Goal: Obtain resource: Download file/media

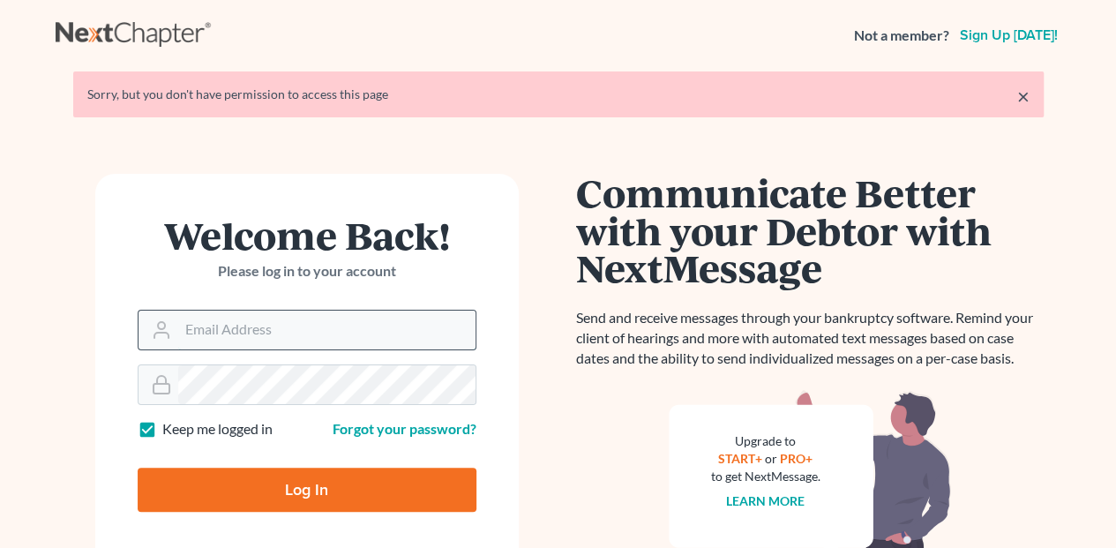
click at [201, 334] on input "Email Address" at bounding box center [326, 330] width 297 height 39
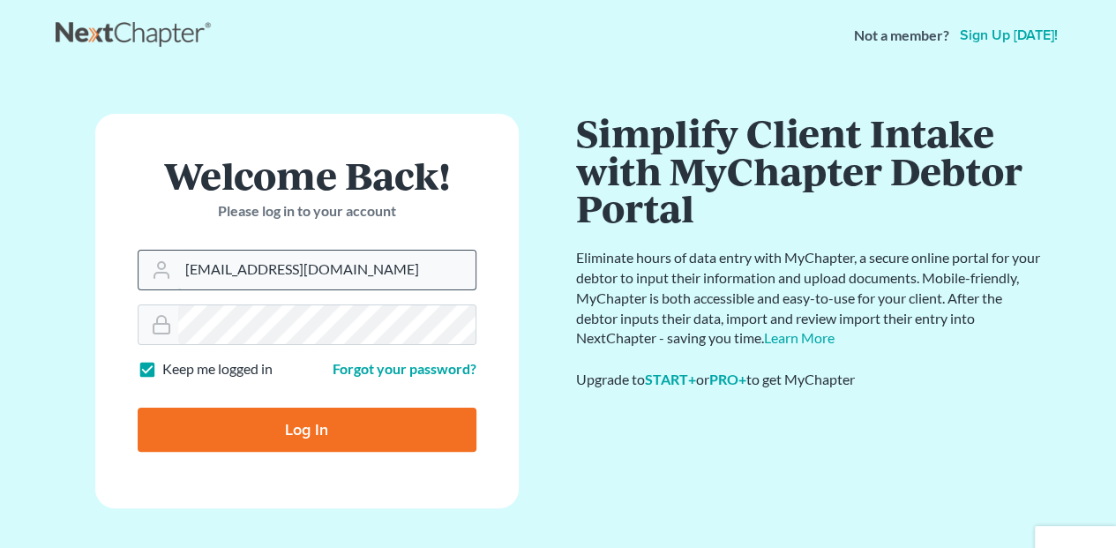
type input "[EMAIL_ADDRESS][DOMAIN_NAME]"
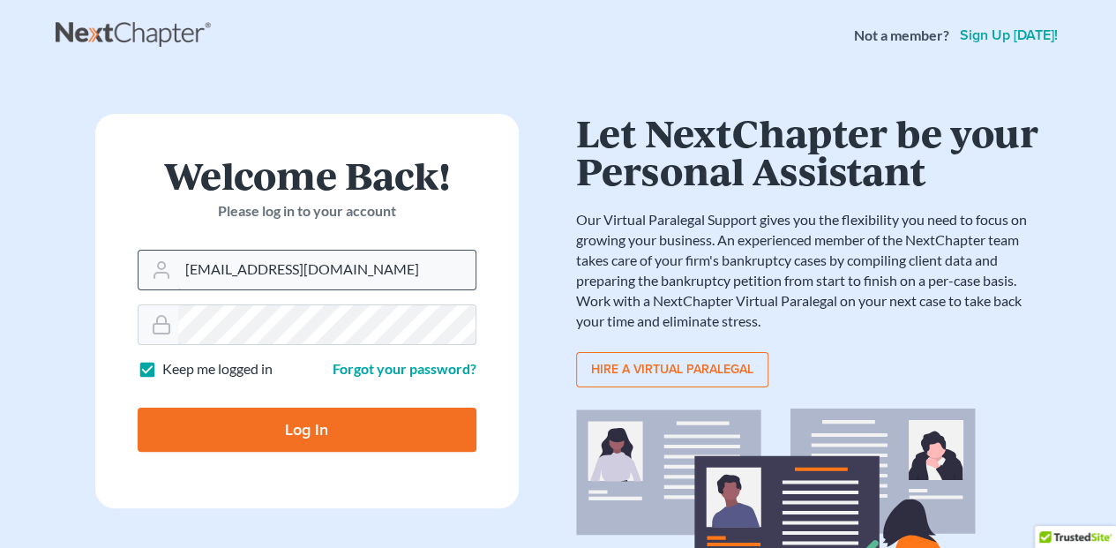
click at [138, 408] on input "Log In" at bounding box center [307, 430] width 339 height 44
type input "Thinking..."
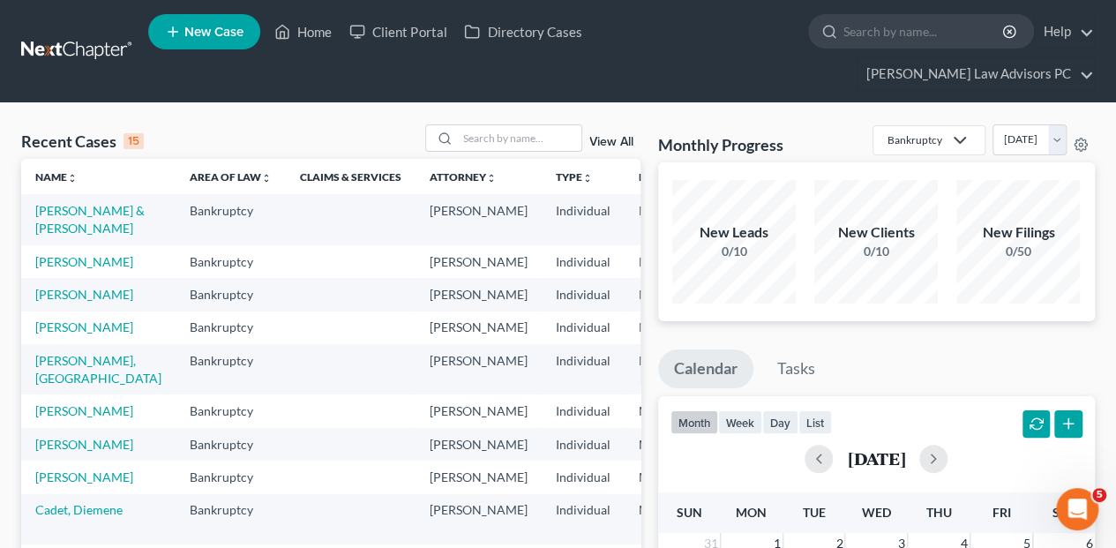
click at [51, 289] on td "[PERSON_NAME]" at bounding box center [98, 294] width 154 height 33
click at [49, 287] on link "[PERSON_NAME]" at bounding box center [84, 294] width 98 height 15
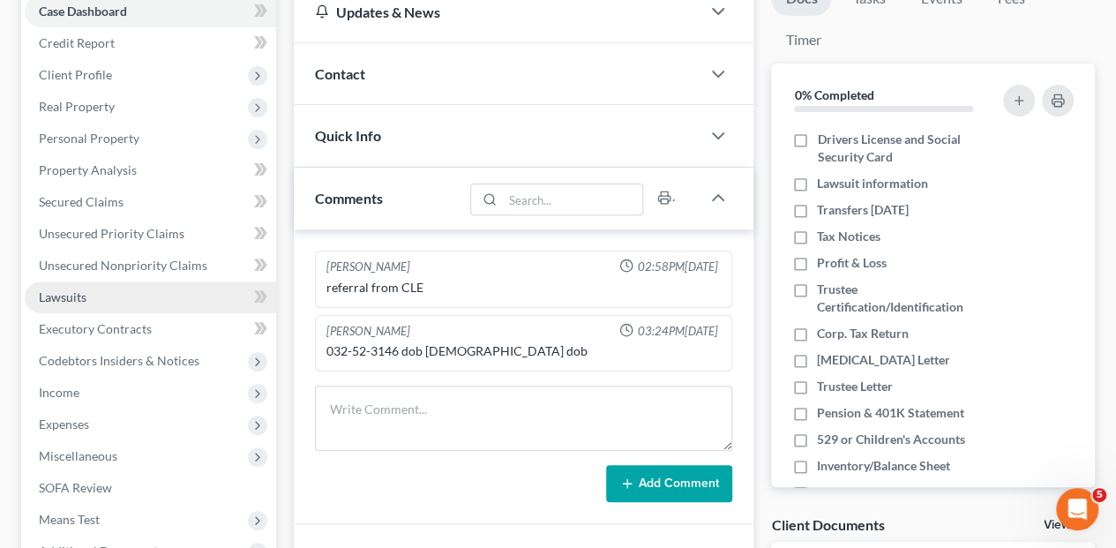
scroll to position [235, 0]
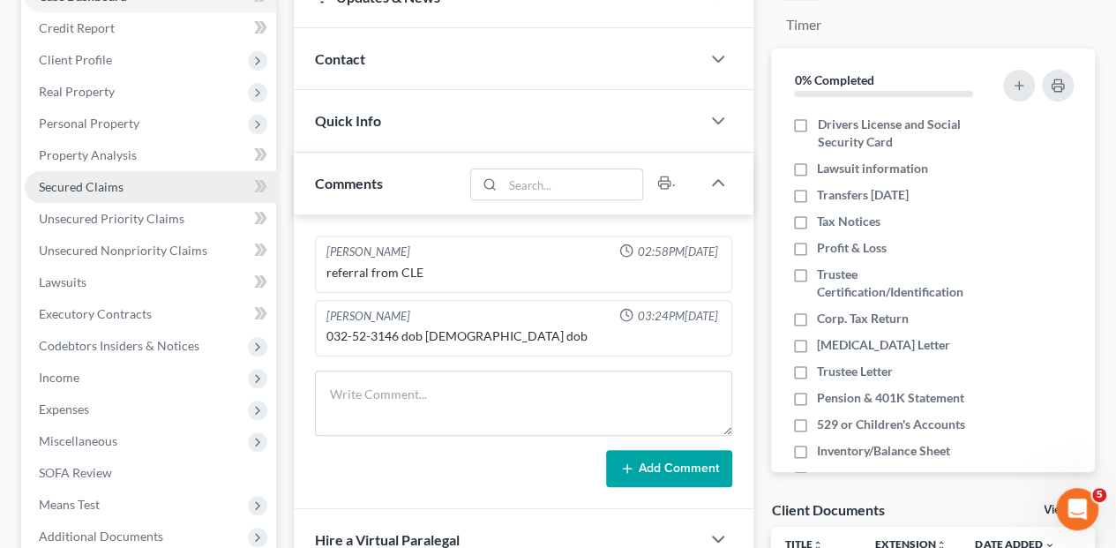
click at [102, 179] on span "Secured Claims" at bounding box center [81, 186] width 85 height 15
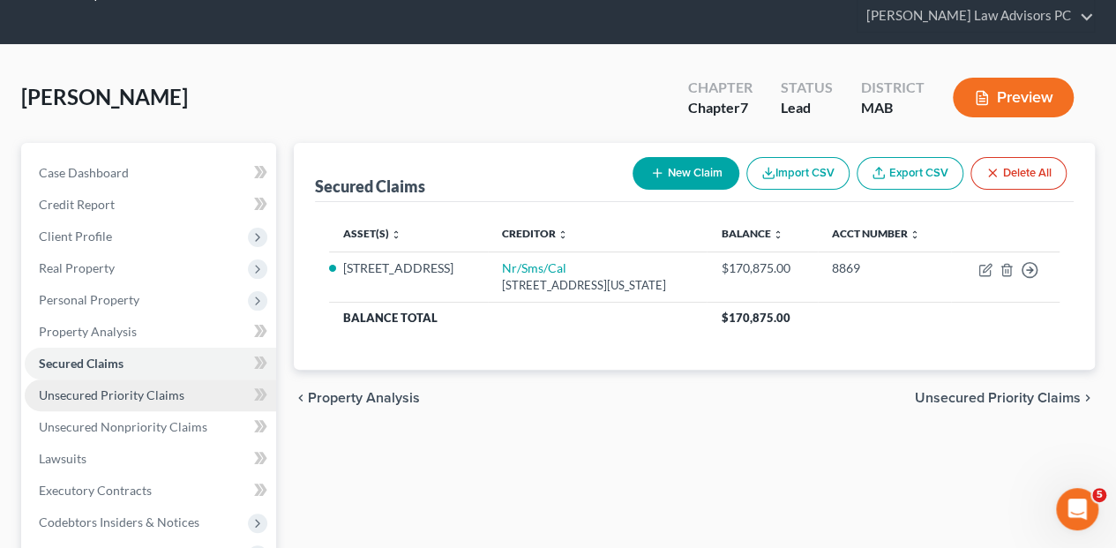
scroll to position [58, 0]
click at [130, 387] on span "Unsecured Priority Claims" at bounding box center [112, 394] width 146 height 15
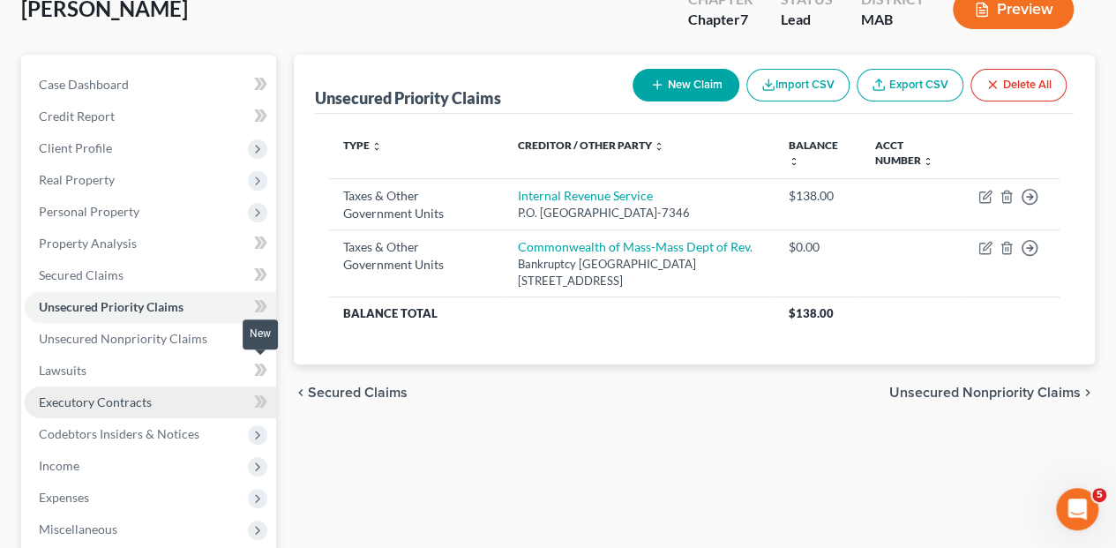
scroll to position [176, 0]
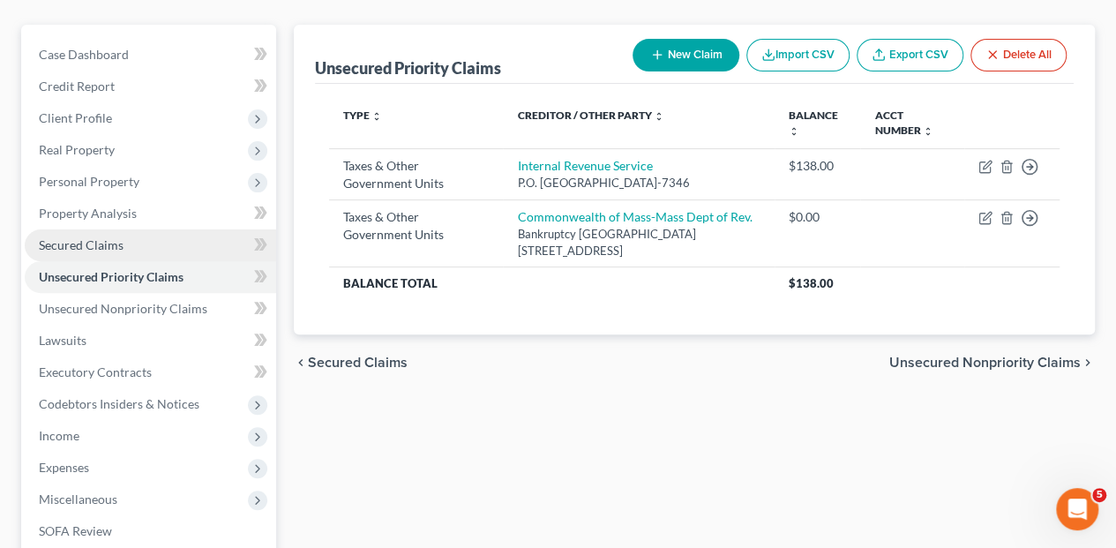
click at [116, 237] on span "Secured Claims" at bounding box center [81, 244] width 85 height 15
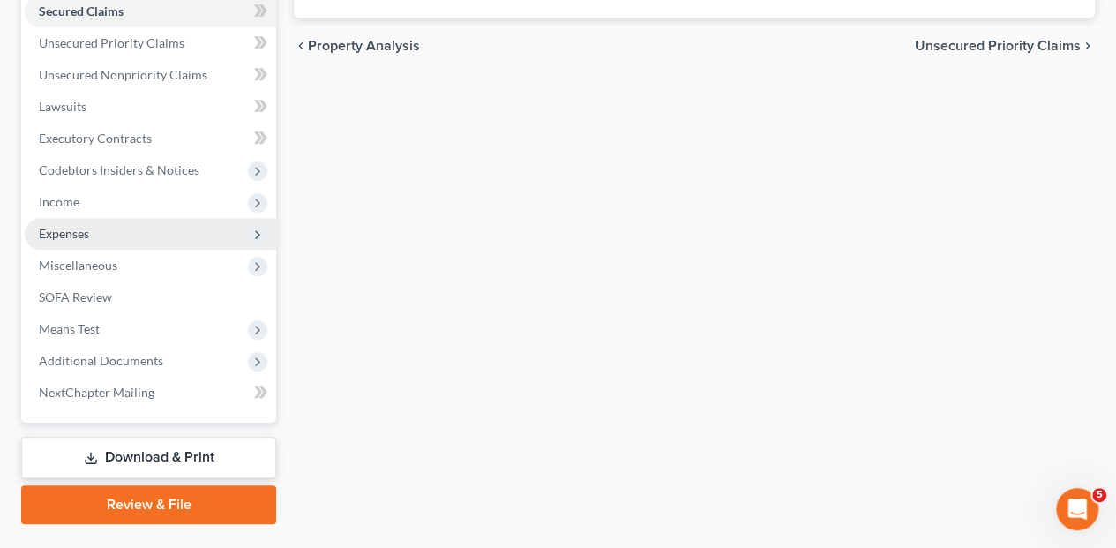
scroll to position [419, 0]
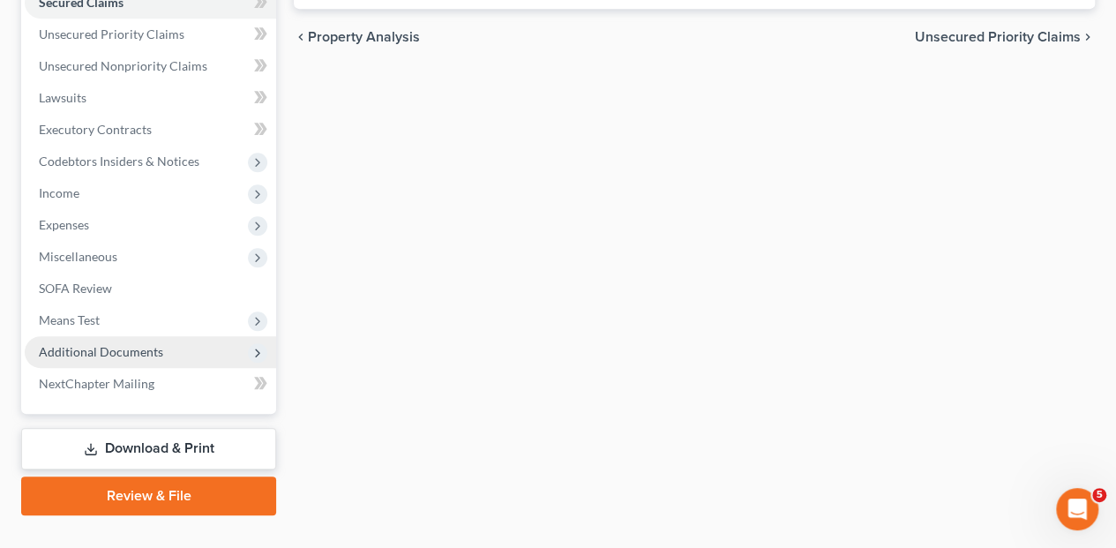
click at [131, 344] on span "Additional Documents" at bounding box center [101, 351] width 124 height 15
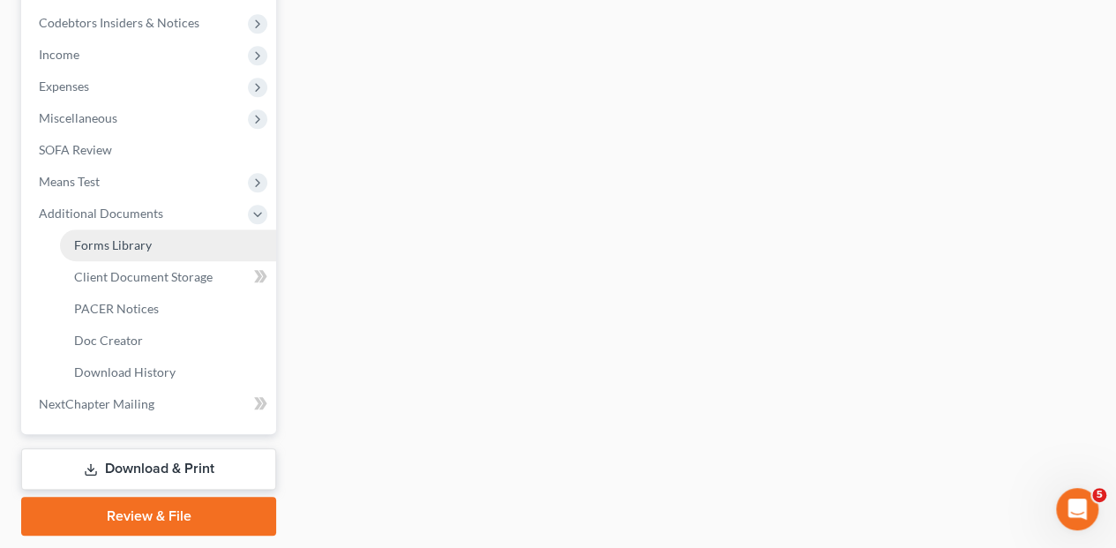
scroll to position [578, 0]
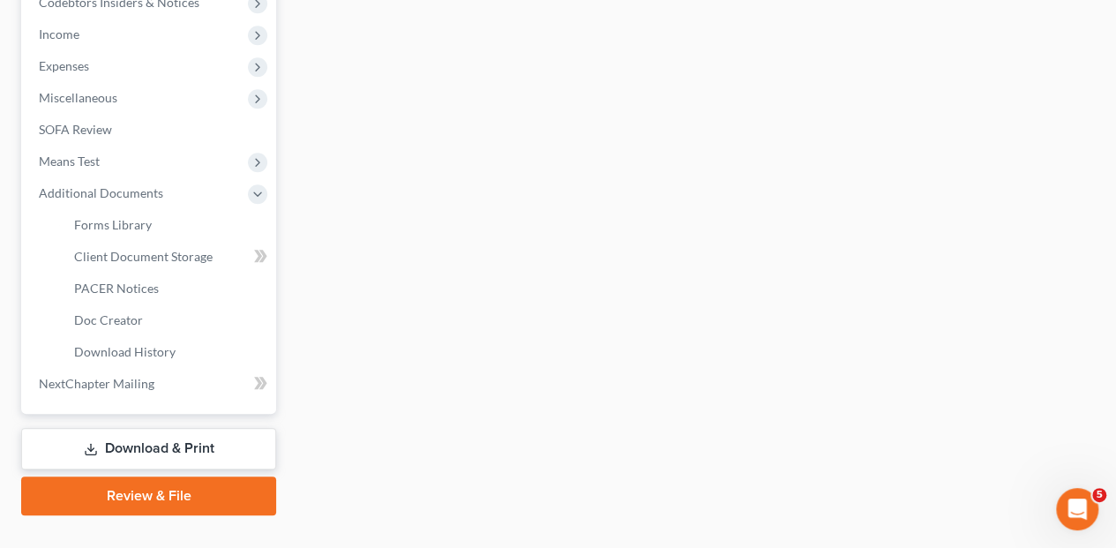
click at [141, 428] on link "Download & Print" at bounding box center [148, 448] width 255 height 41
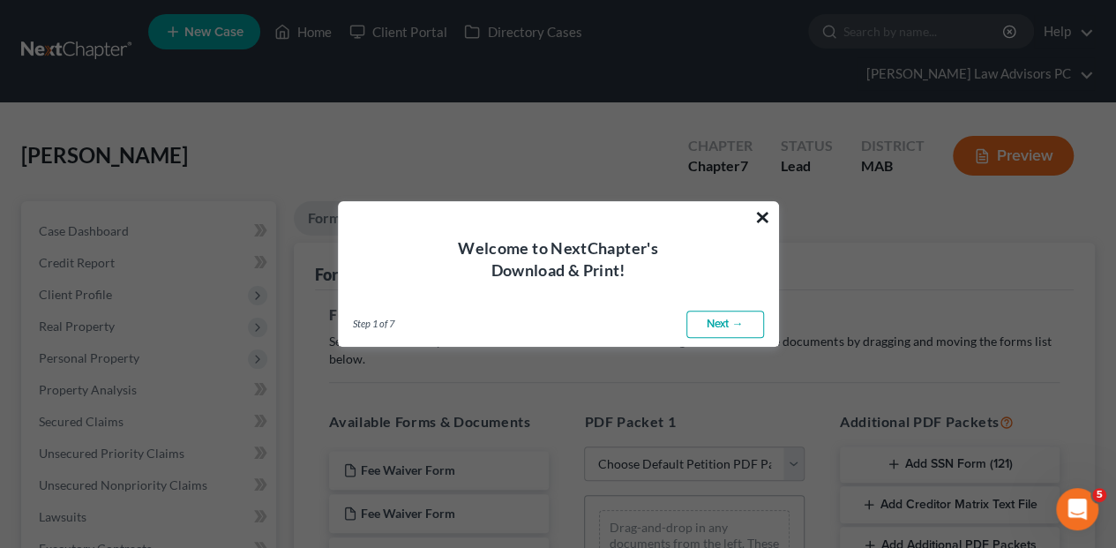
click at [761, 216] on button "×" at bounding box center [762, 217] width 17 height 28
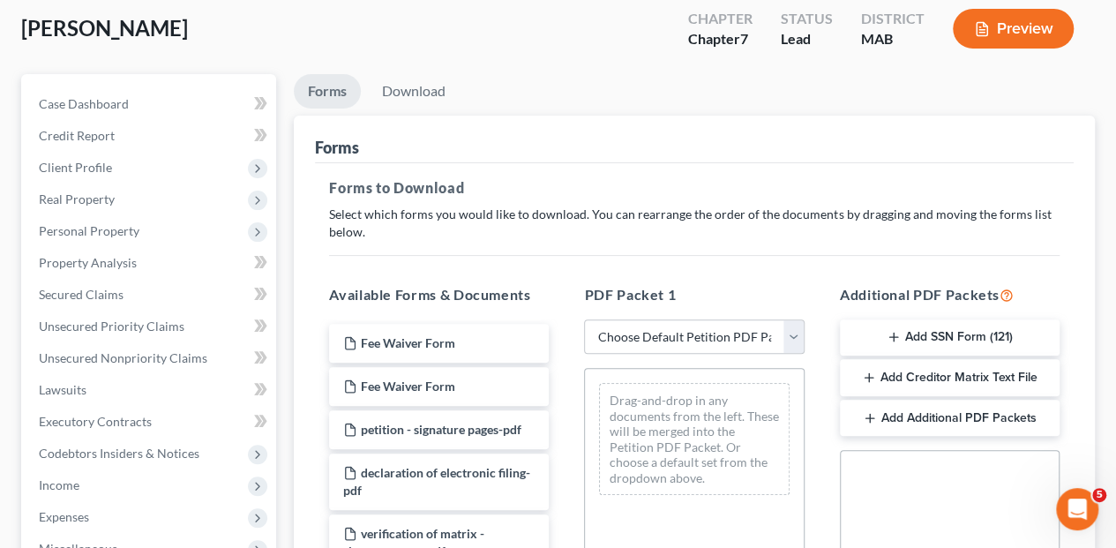
scroll to position [235, 0]
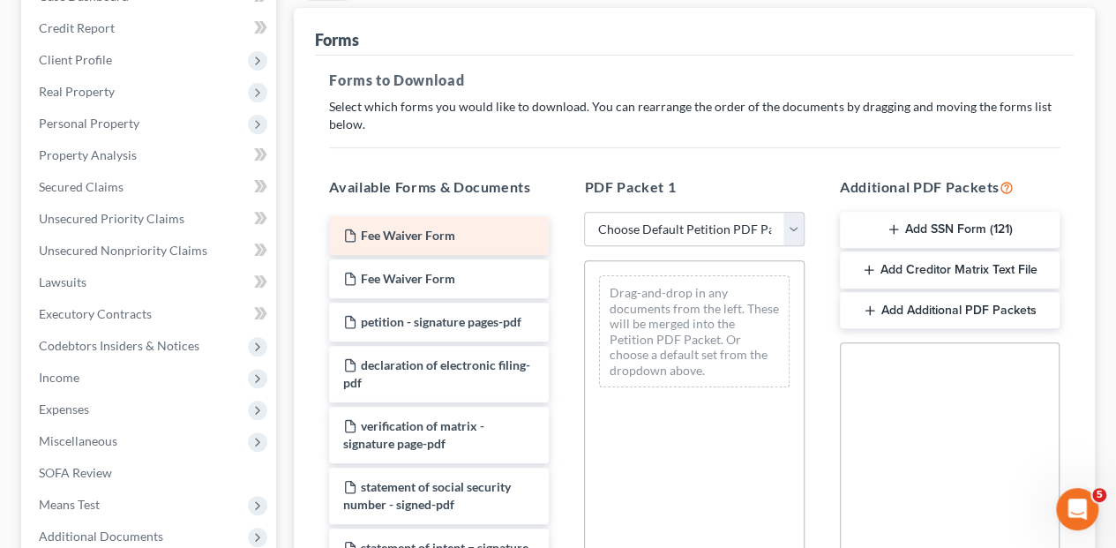
click at [435, 216] on div "Fee Waiver Form" at bounding box center [439, 235] width 220 height 39
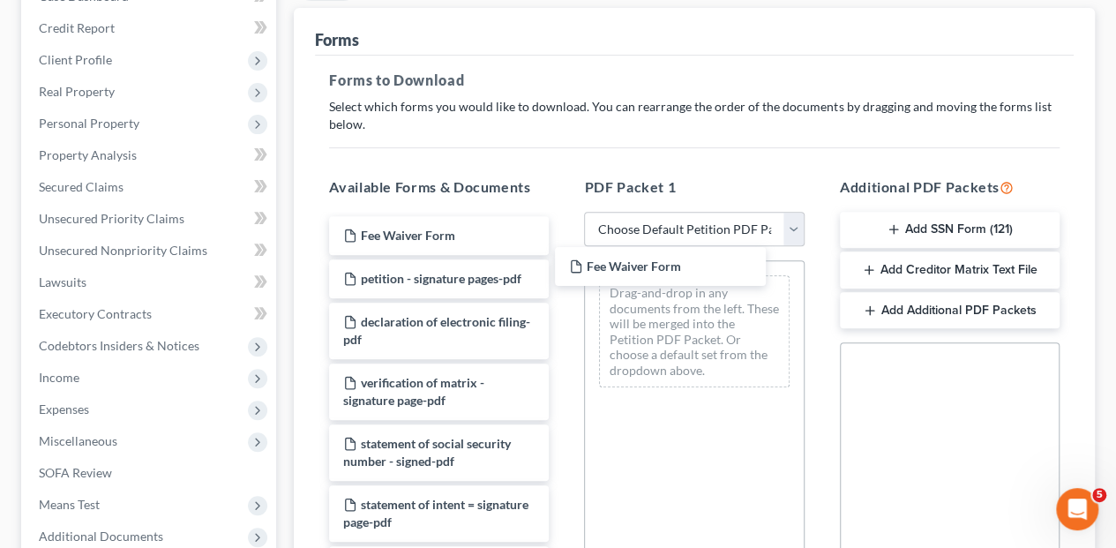
drag, startPoint x: 435, startPoint y: 211, endPoint x: 676, endPoint y: 266, distance: 247.0
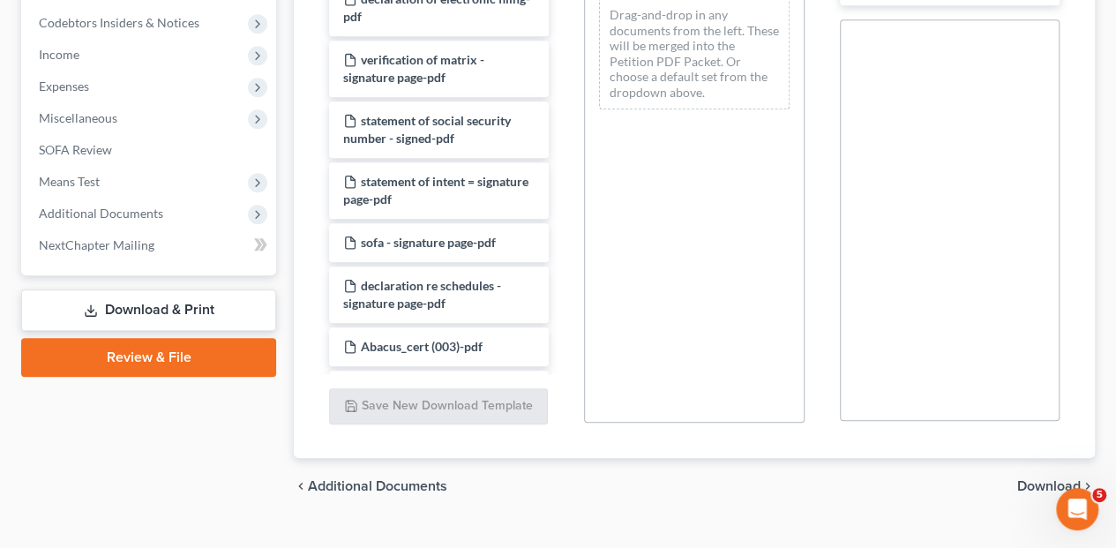
click at [1059, 479] on span "Download" at bounding box center [1049, 486] width 64 height 14
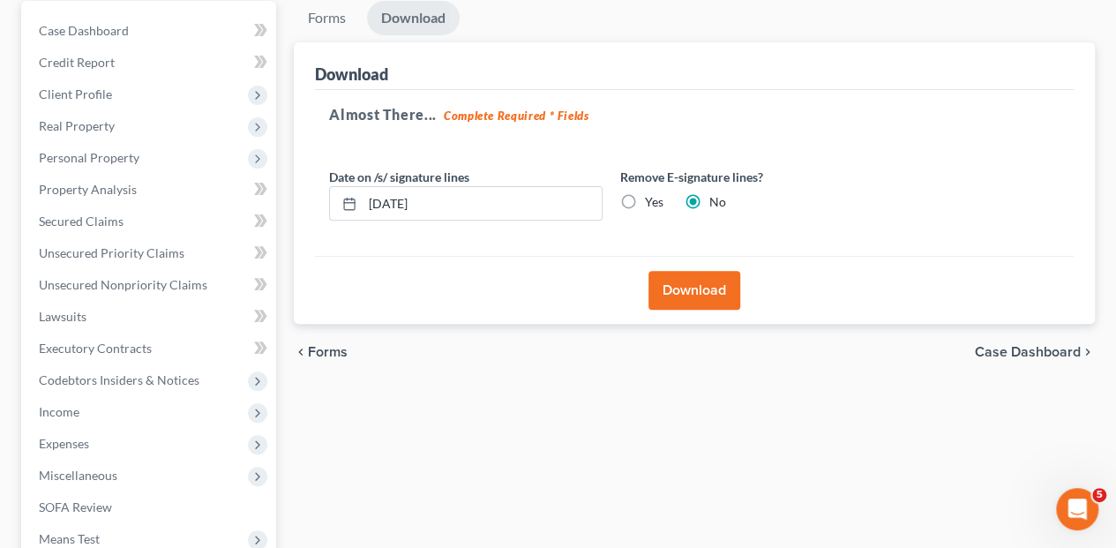
scroll to position [184, 0]
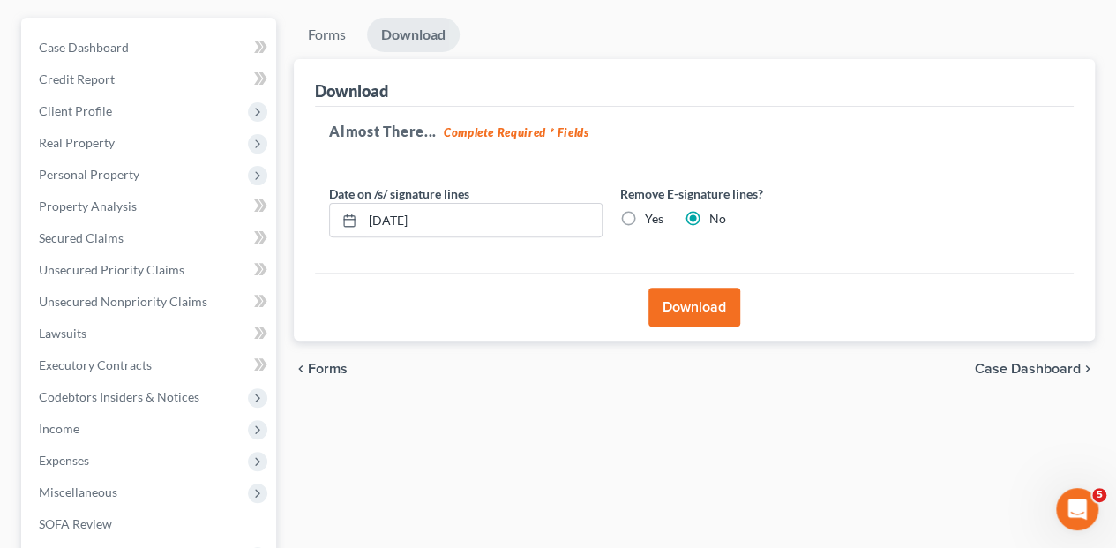
click at [684, 288] on button "Download" at bounding box center [695, 307] width 92 height 39
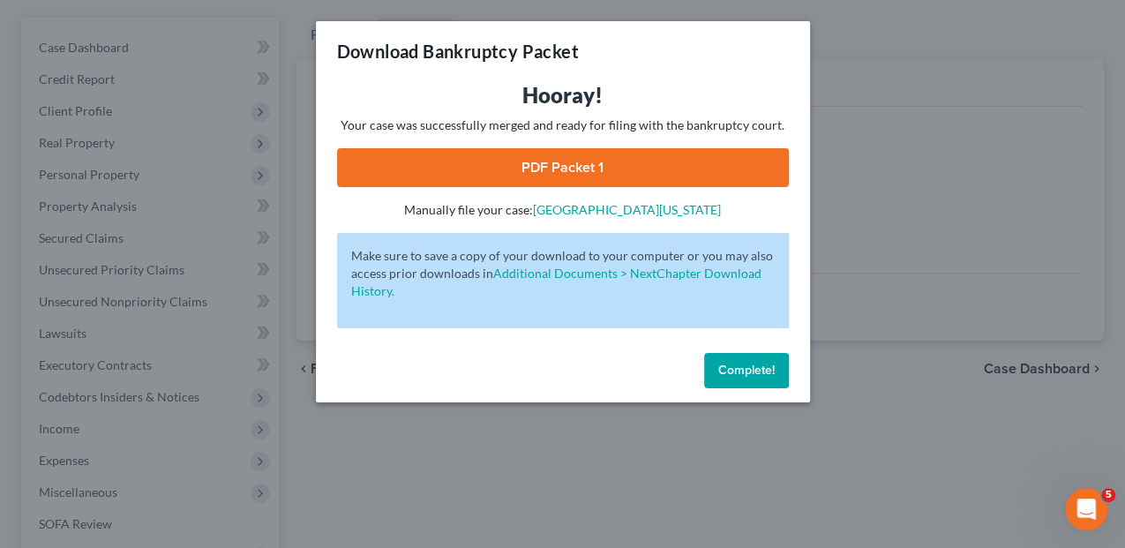
click at [555, 171] on link "PDF Packet 1" at bounding box center [563, 167] width 452 height 39
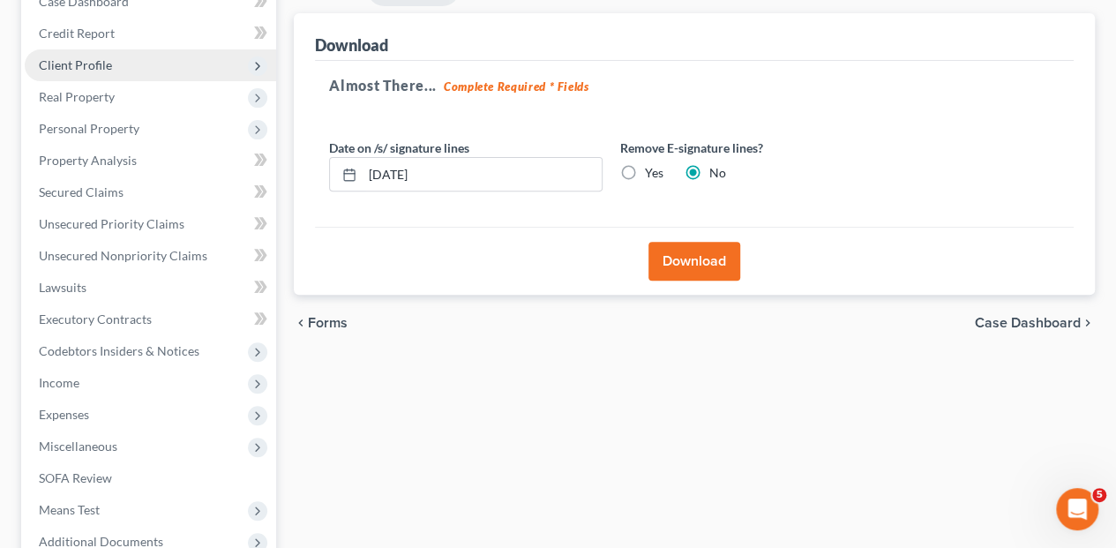
scroll to position [58, 0]
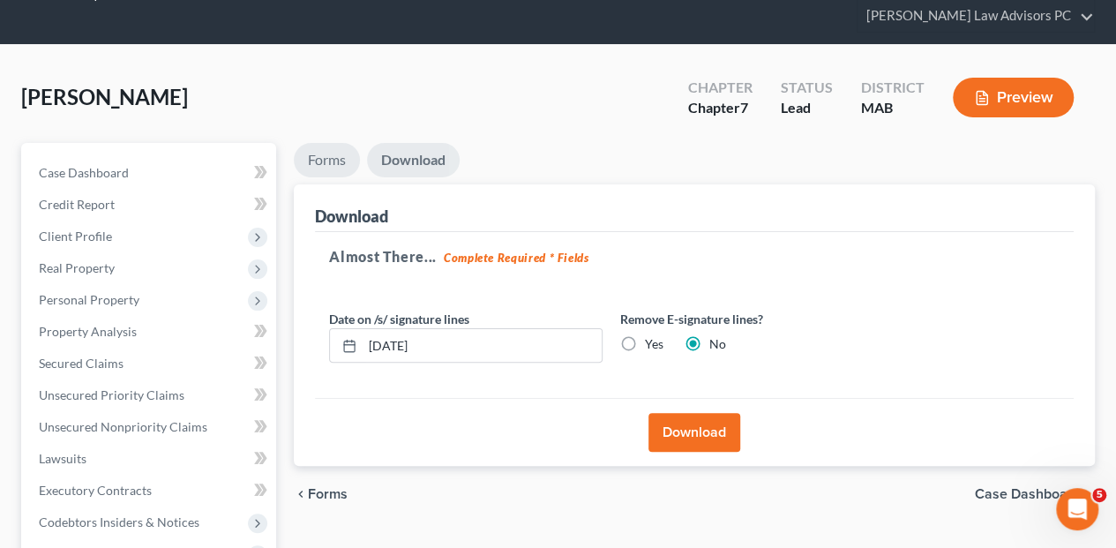
click at [339, 143] on link "Forms" at bounding box center [327, 160] width 66 height 34
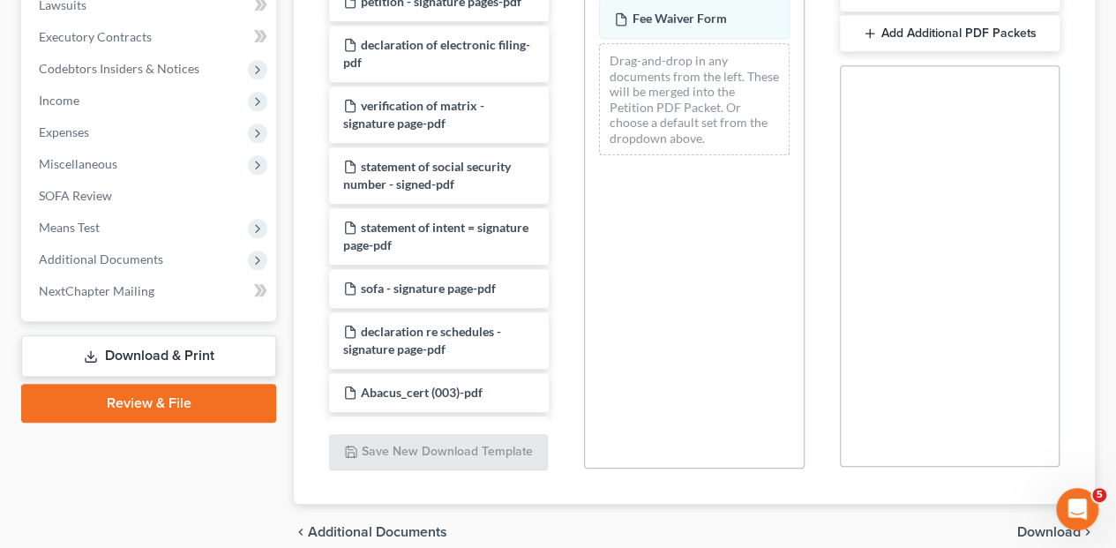
scroll to position [558, 0]
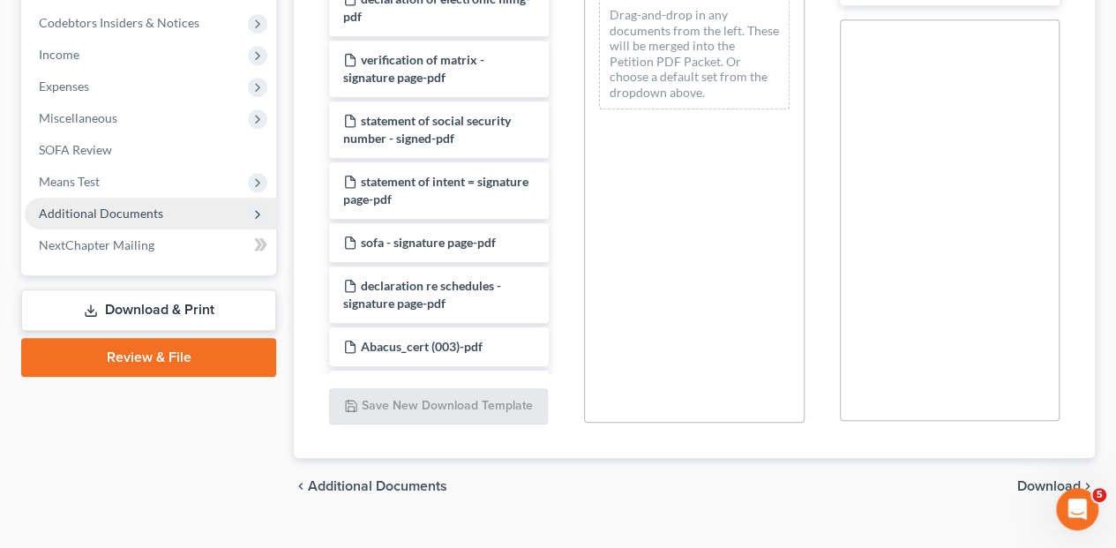
click at [104, 206] on span "Additional Documents" at bounding box center [101, 213] width 124 height 15
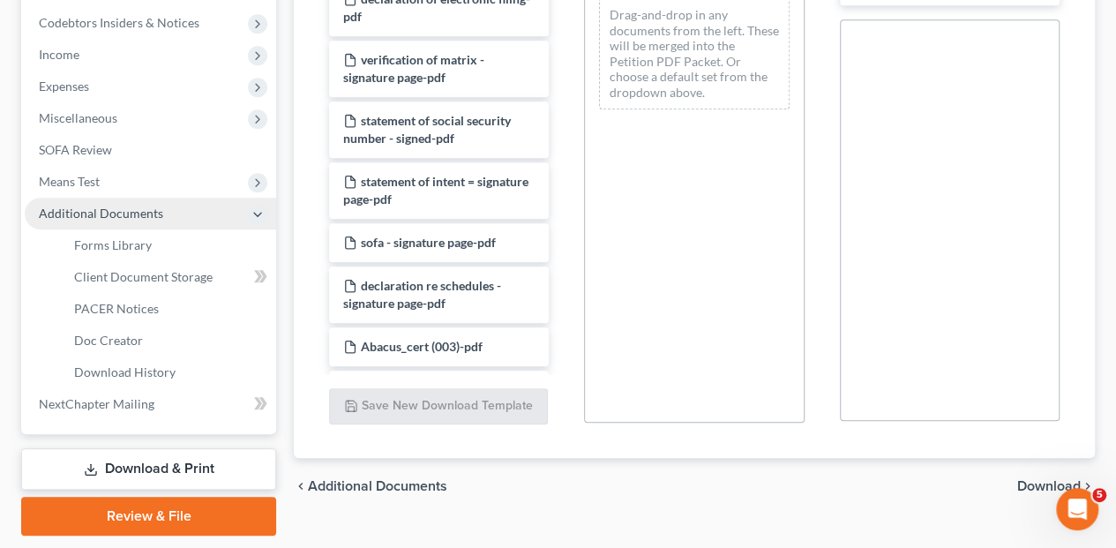
click at [104, 206] on span "Additional Documents" at bounding box center [101, 213] width 124 height 15
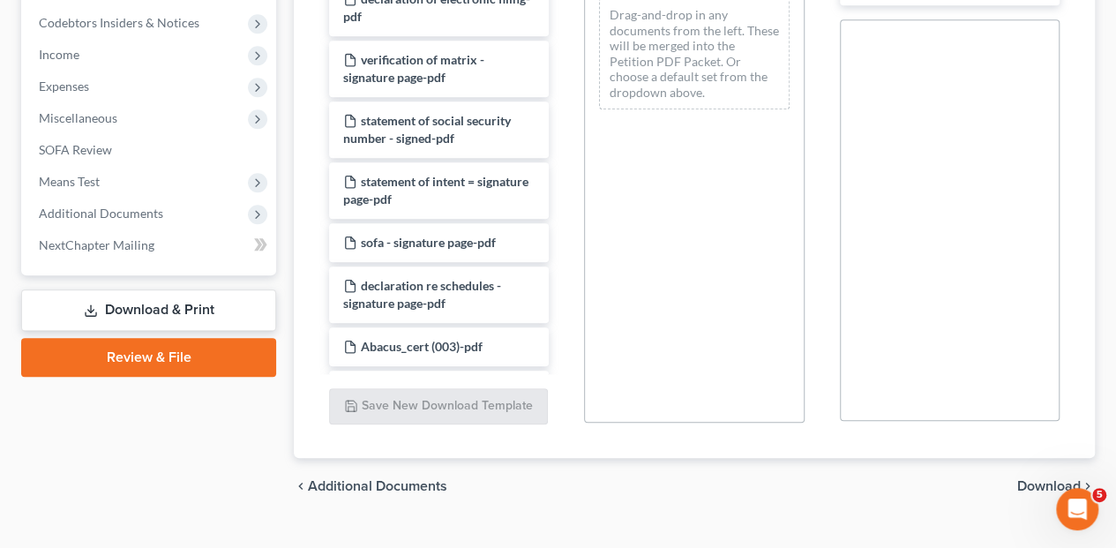
click at [146, 289] on link "Download & Print" at bounding box center [148, 309] width 255 height 41
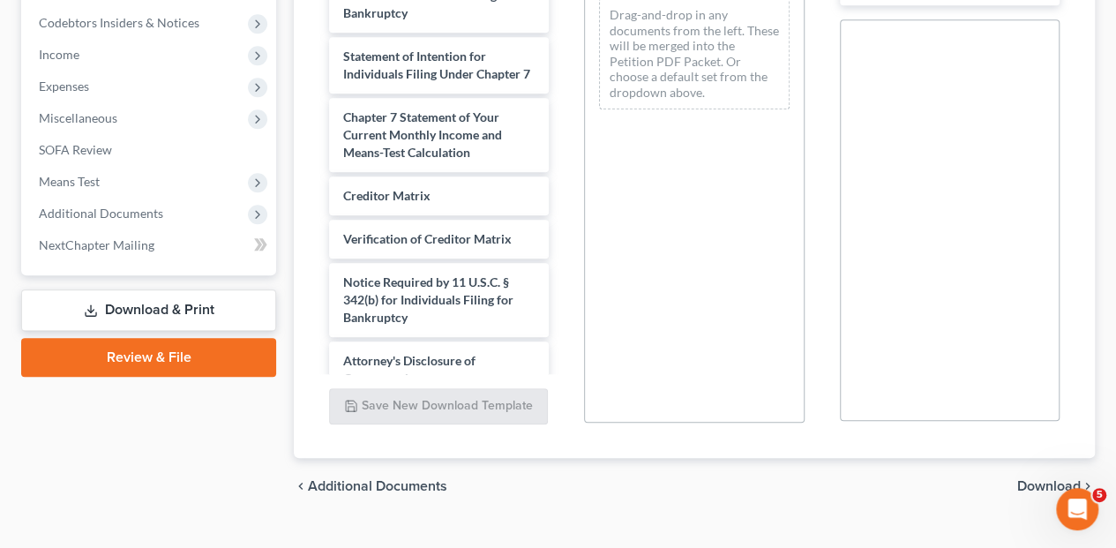
scroll to position [1118, 0]
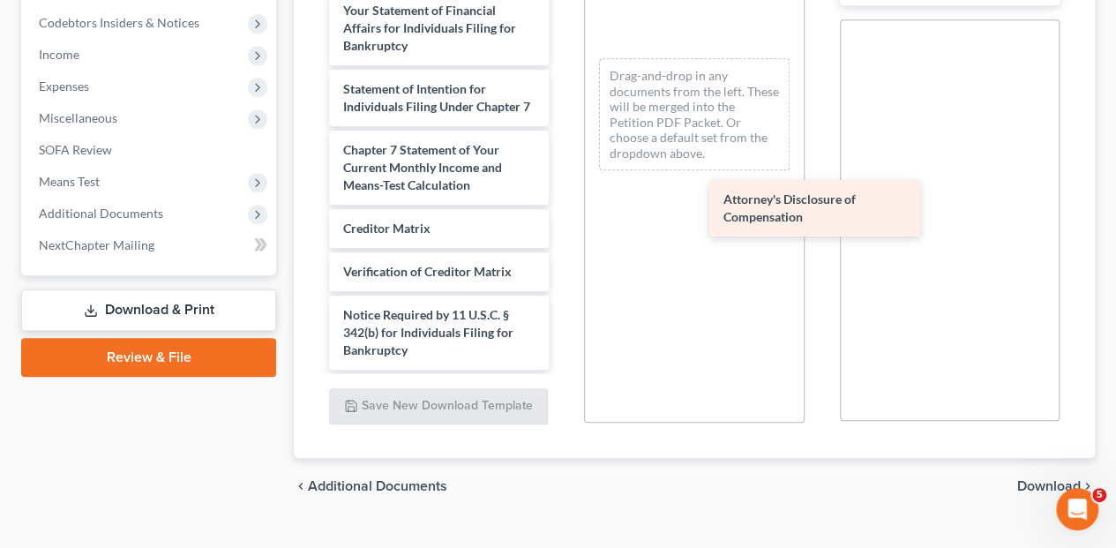
drag, startPoint x: 383, startPoint y: 301, endPoint x: 778, endPoint y: 187, distance: 411.3
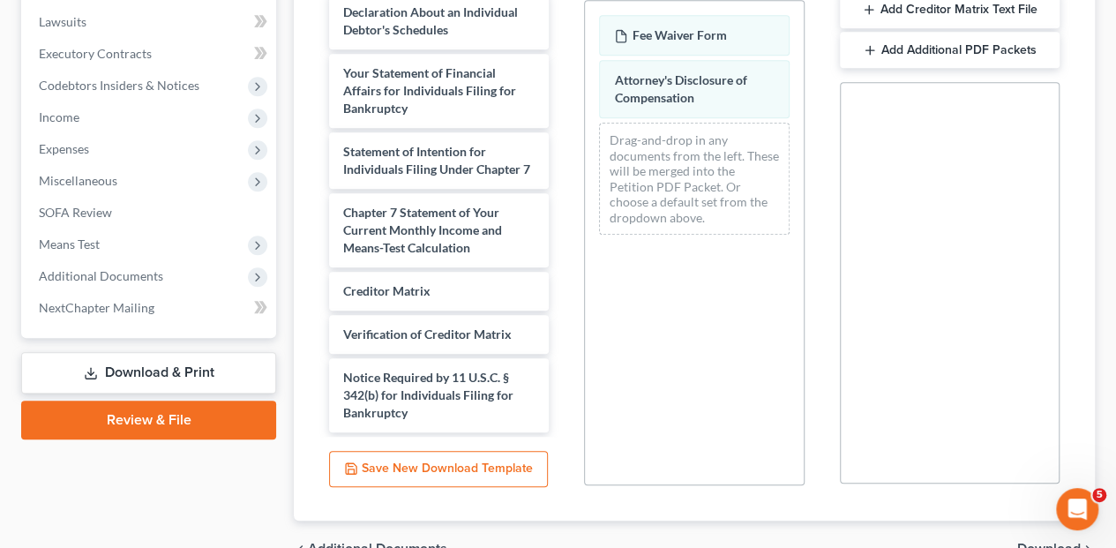
scroll to position [499, 0]
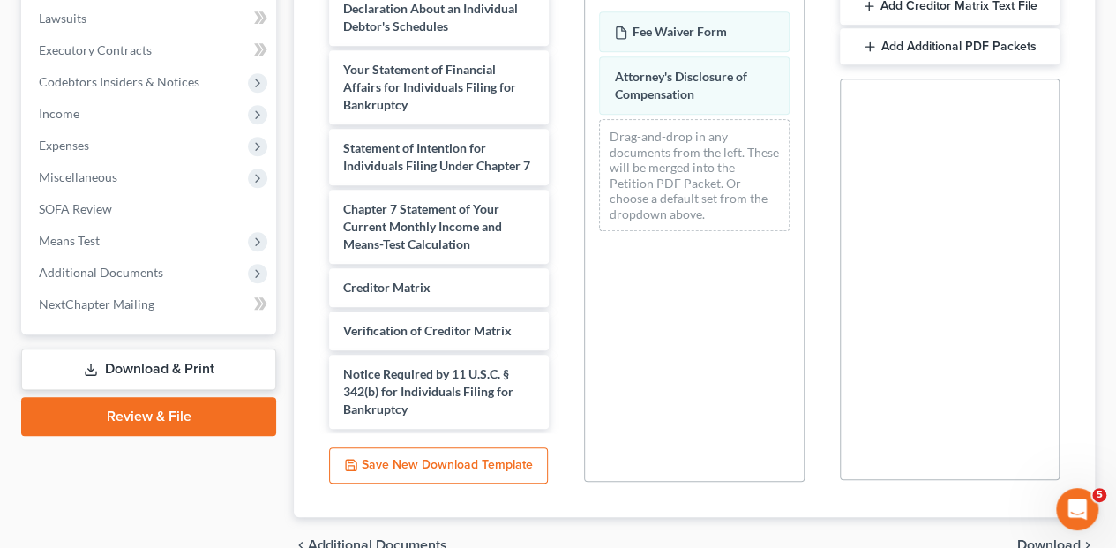
click at [1038, 538] on span "Download" at bounding box center [1049, 545] width 64 height 14
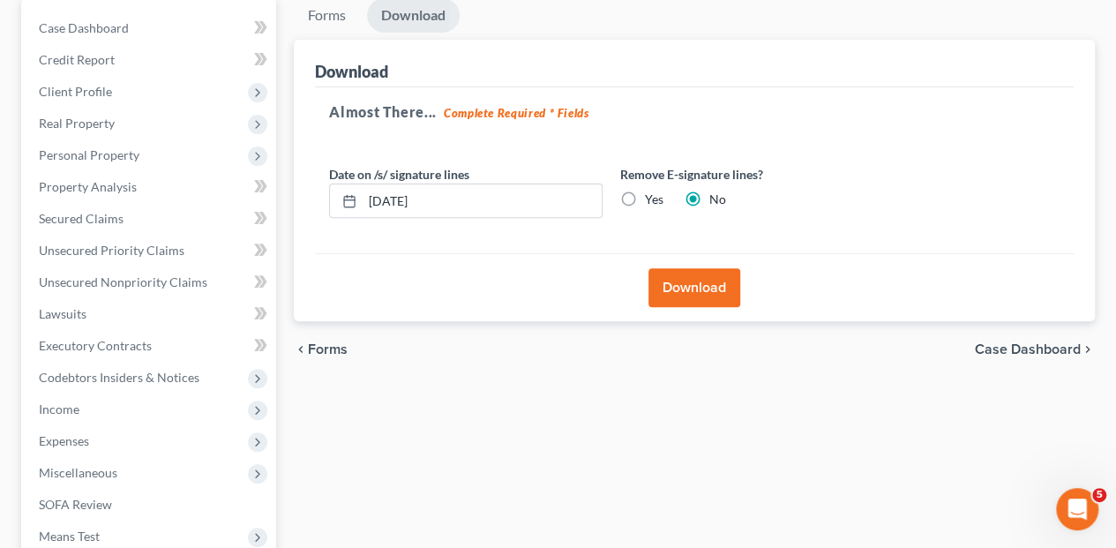
scroll to position [184, 0]
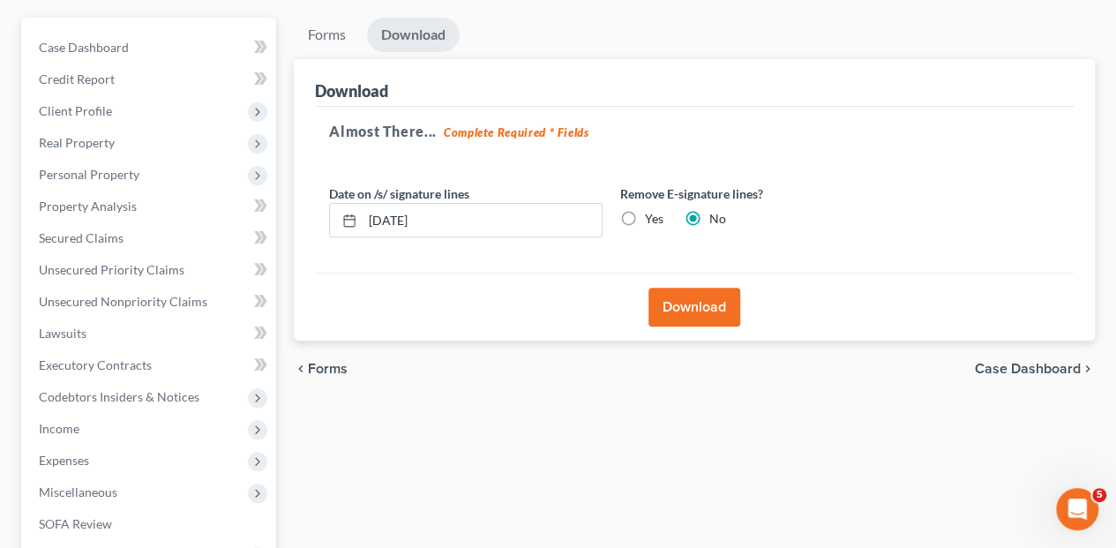
click at [705, 288] on button "Download" at bounding box center [695, 307] width 92 height 39
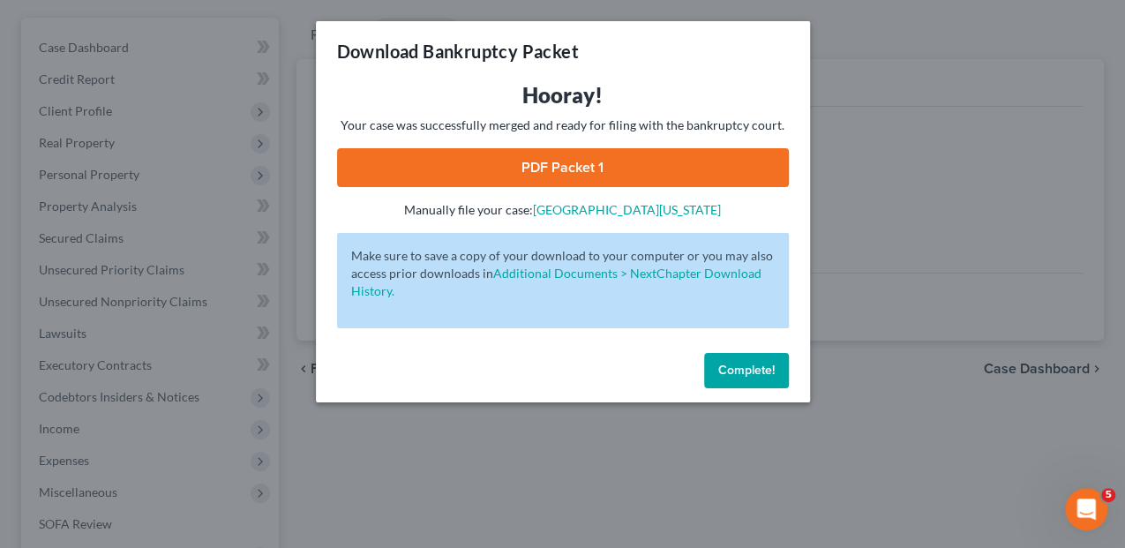
click at [566, 164] on link "PDF Packet 1" at bounding box center [563, 167] width 452 height 39
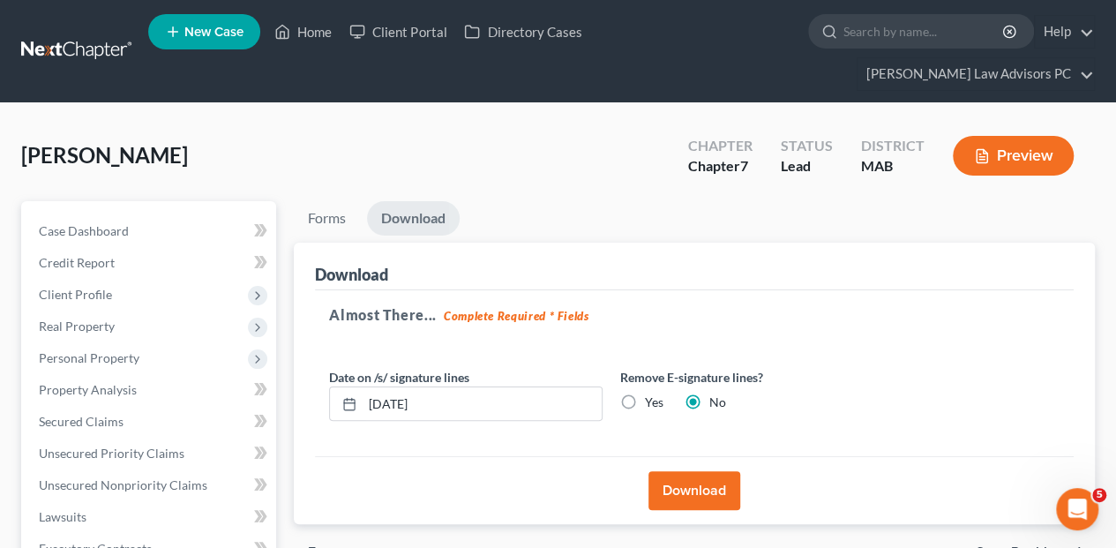
scroll to position [0, 0]
click at [324, 201] on link "Forms" at bounding box center [327, 218] width 66 height 34
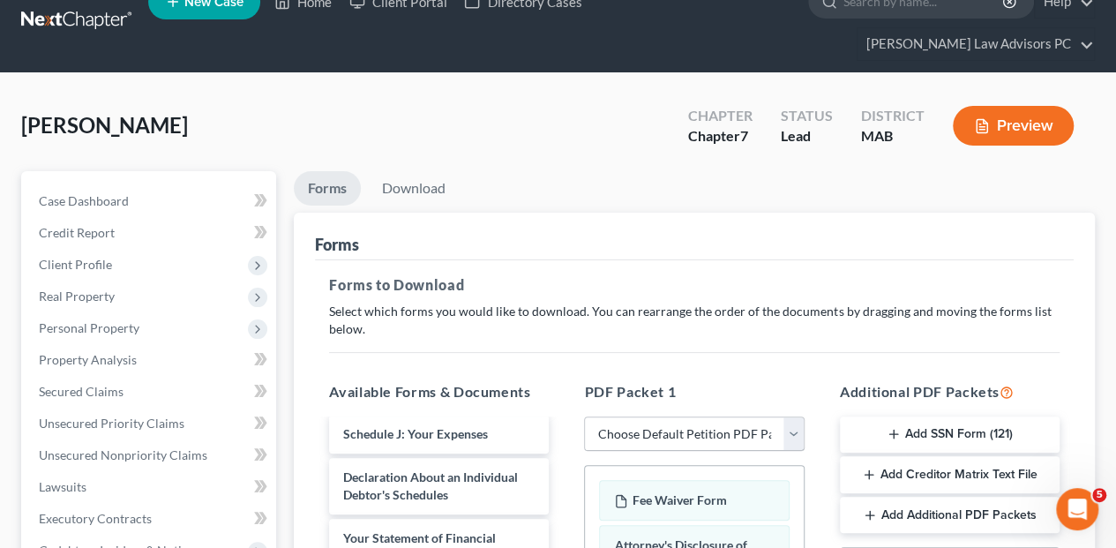
scroll to position [294, 0]
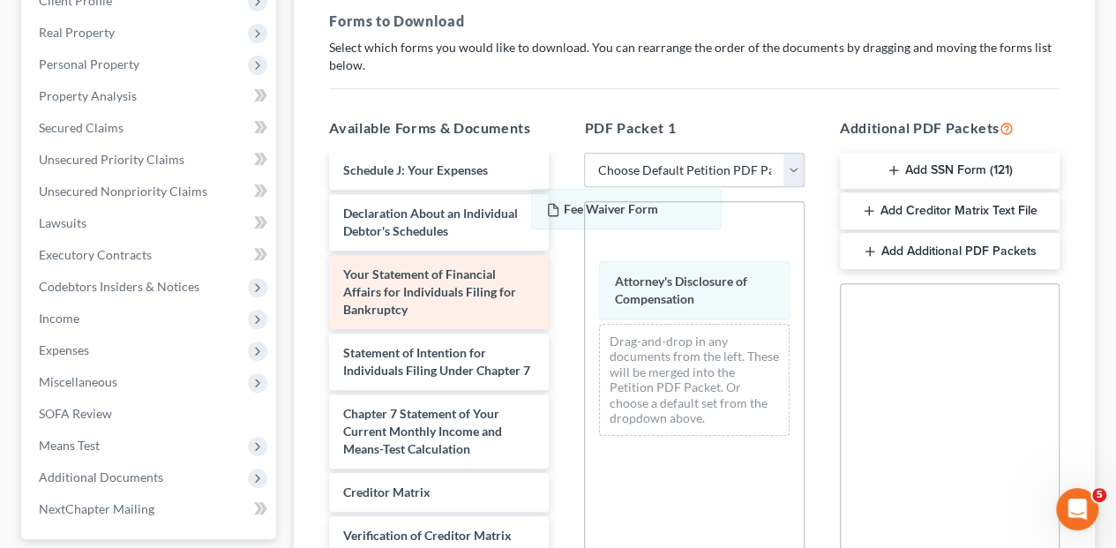
drag, startPoint x: 656, startPoint y: 213, endPoint x: 419, endPoint y: 265, distance: 242.1
click at [585, 263] on div "Fee Waiver Form Fee Waiver Form Fee Waiver Form Attorney's Disclosure of Compen…" at bounding box center [694, 325] width 218 height 247
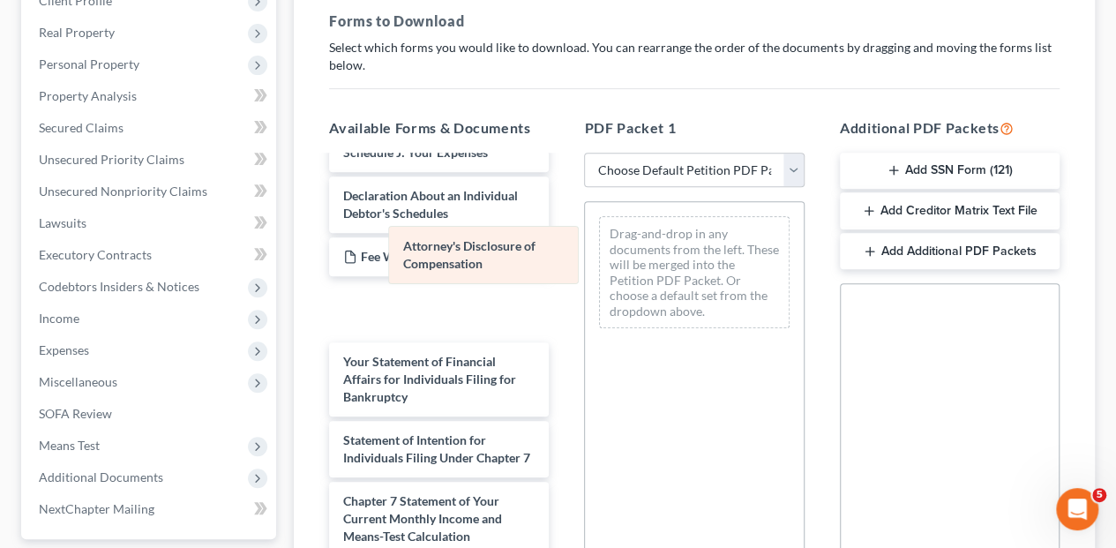
drag, startPoint x: 651, startPoint y: 215, endPoint x: 438, endPoint y: 260, distance: 218.2
click at [585, 260] on div "Attorney's Disclosure of Compensation Attorney's Disclosure of Compensation Dra…" at bounding box center [694, 272] width 218 height 140
